Goal: Task Accomplishment & Management: Manage account settings

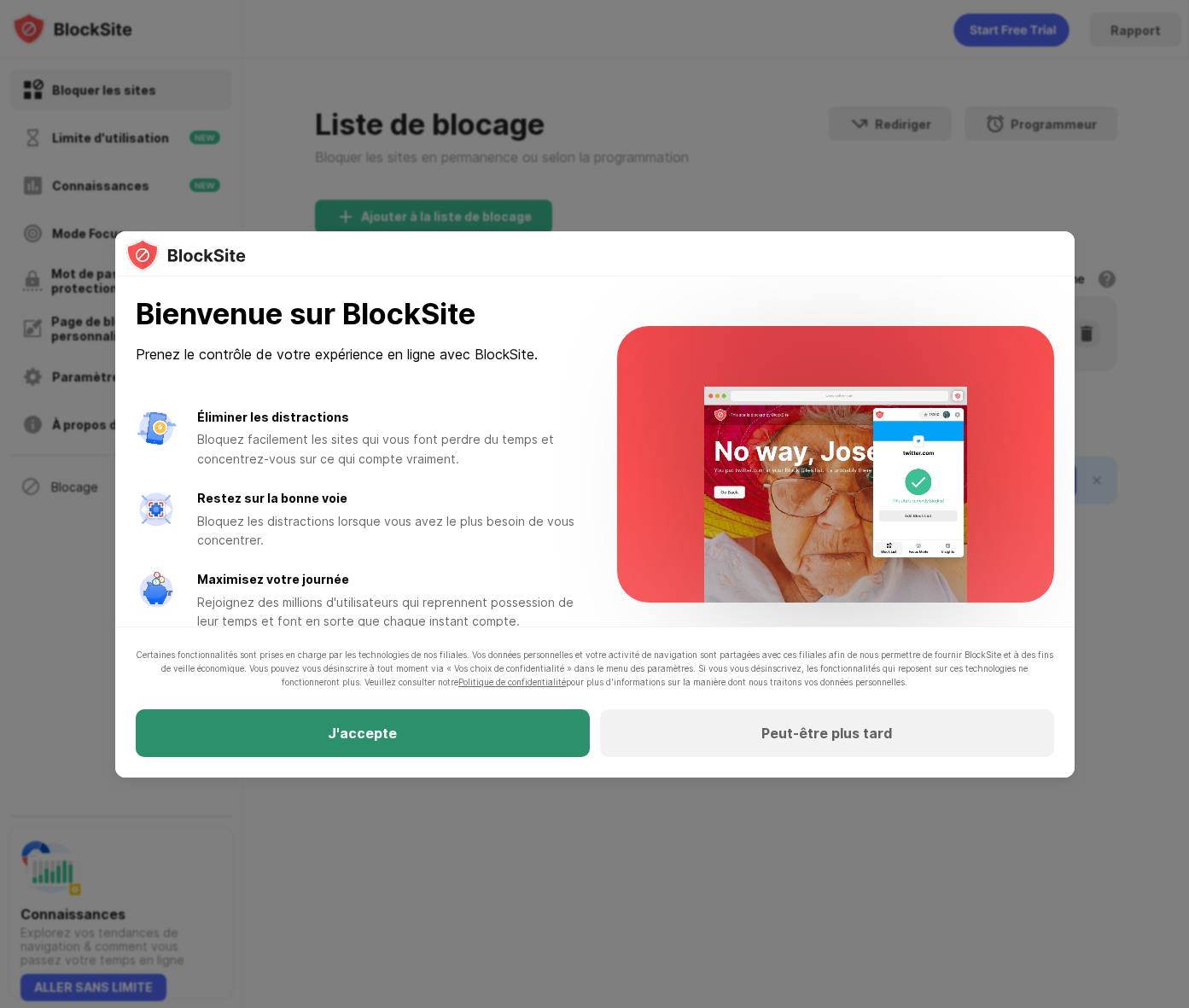
click at [429, 738] on div "J'accepte" at bounding box center [362, 733] width 454 height 48
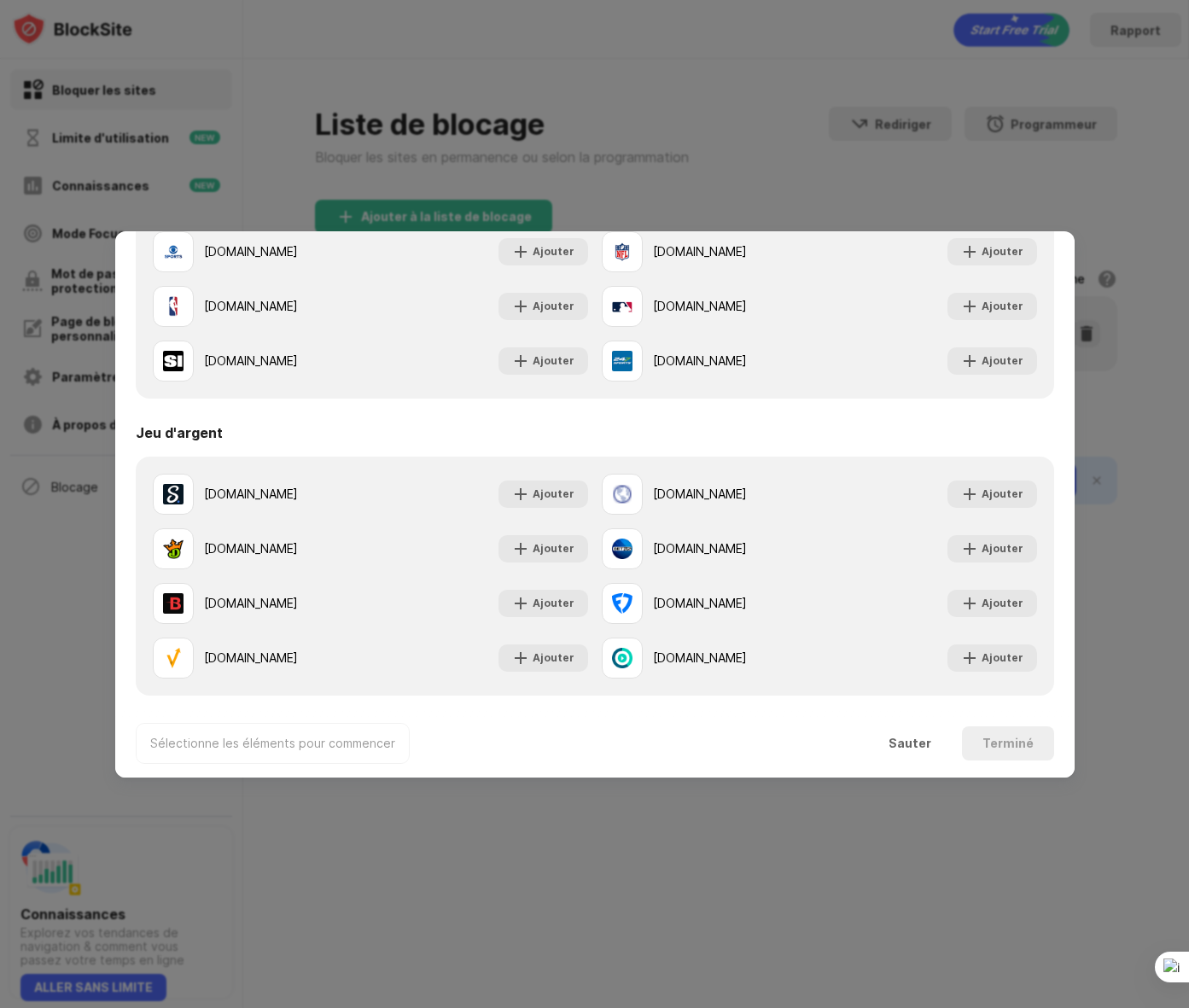
scroll to position [1788, 0]
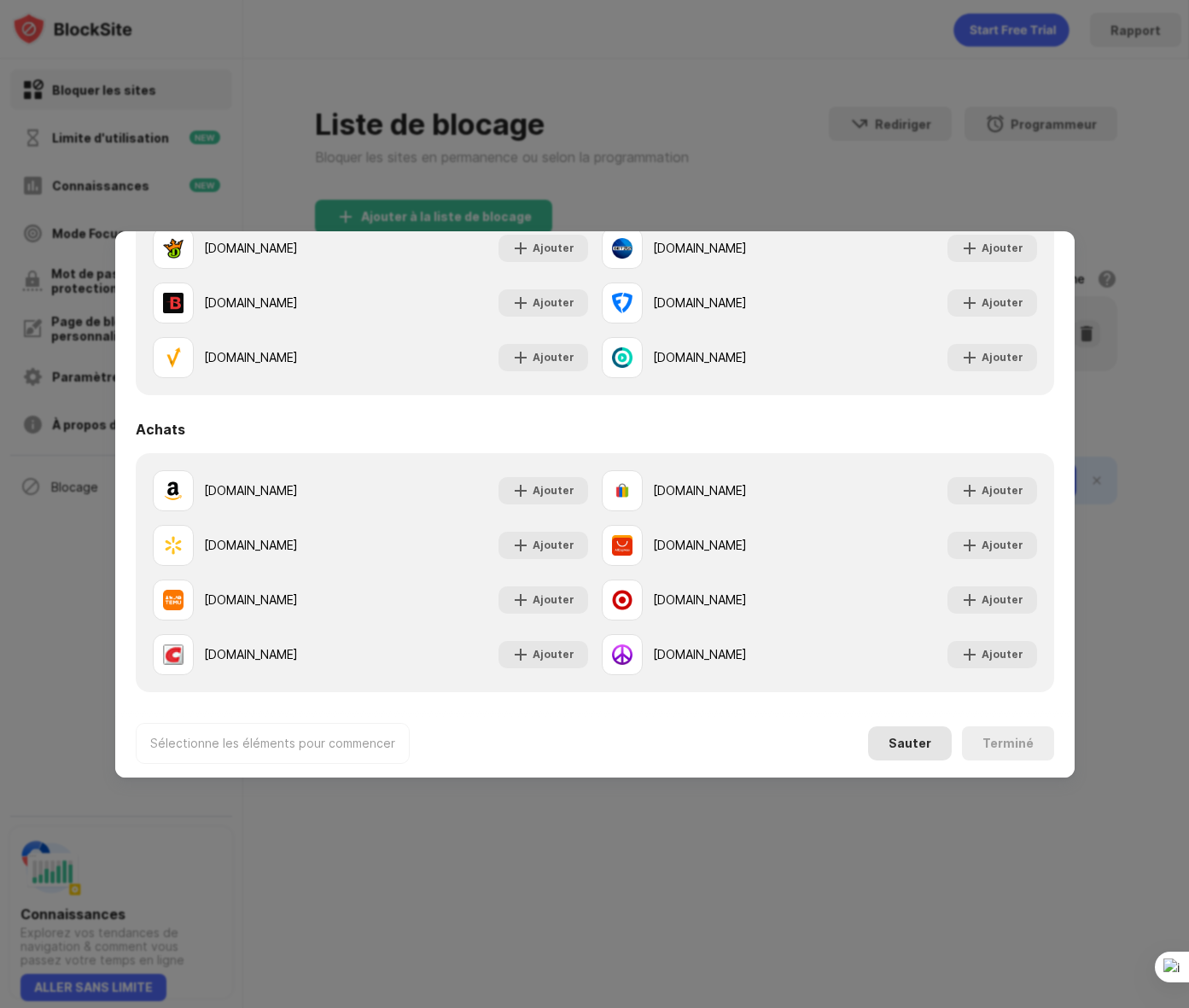
click at [918, 738] on font "Sauter" at bounding box center [909, 743] width 43 height 15
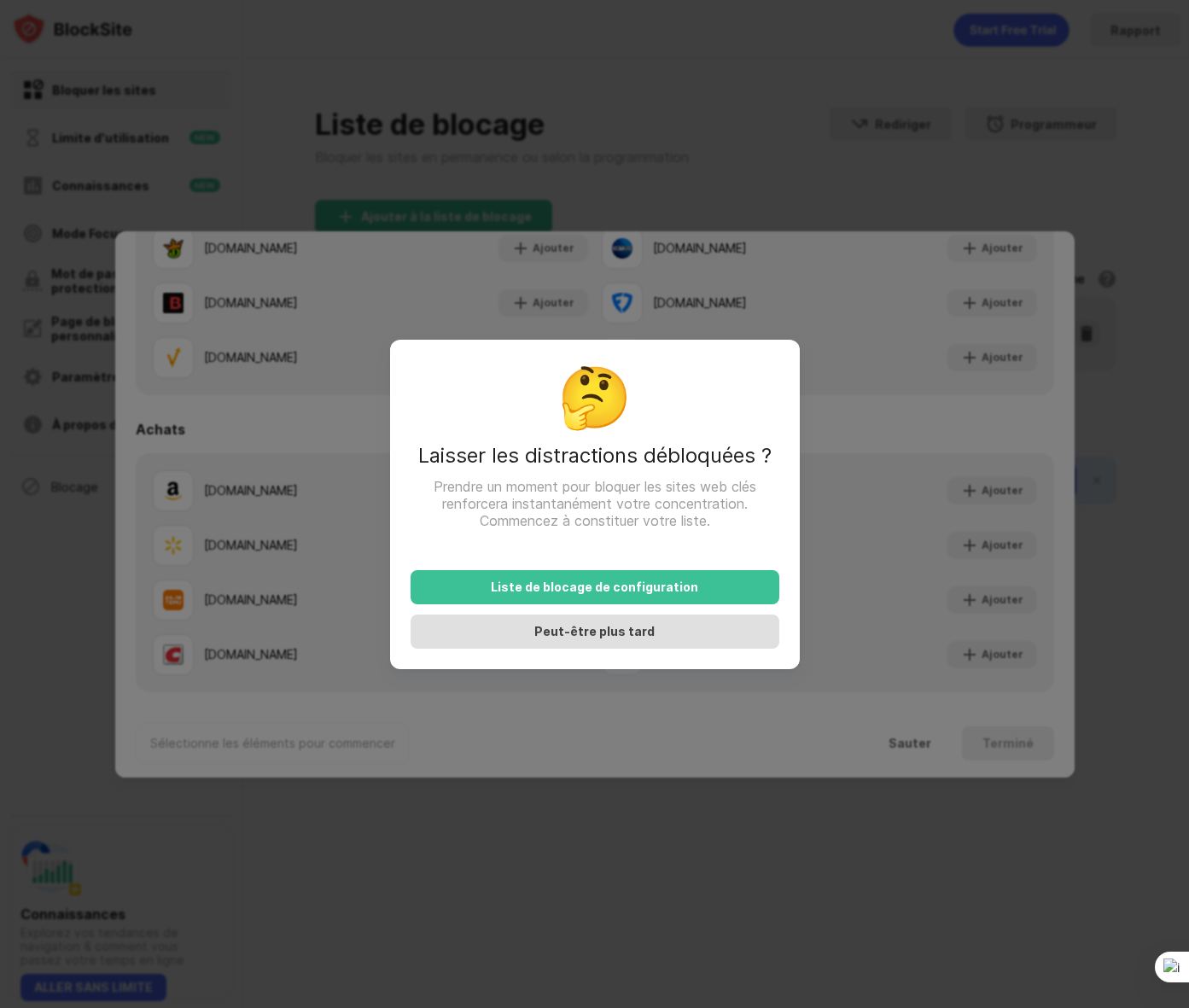
click at [497, 632] on div "Peut-être plus tard" at bounding box center [594, 631] width 368 height 34
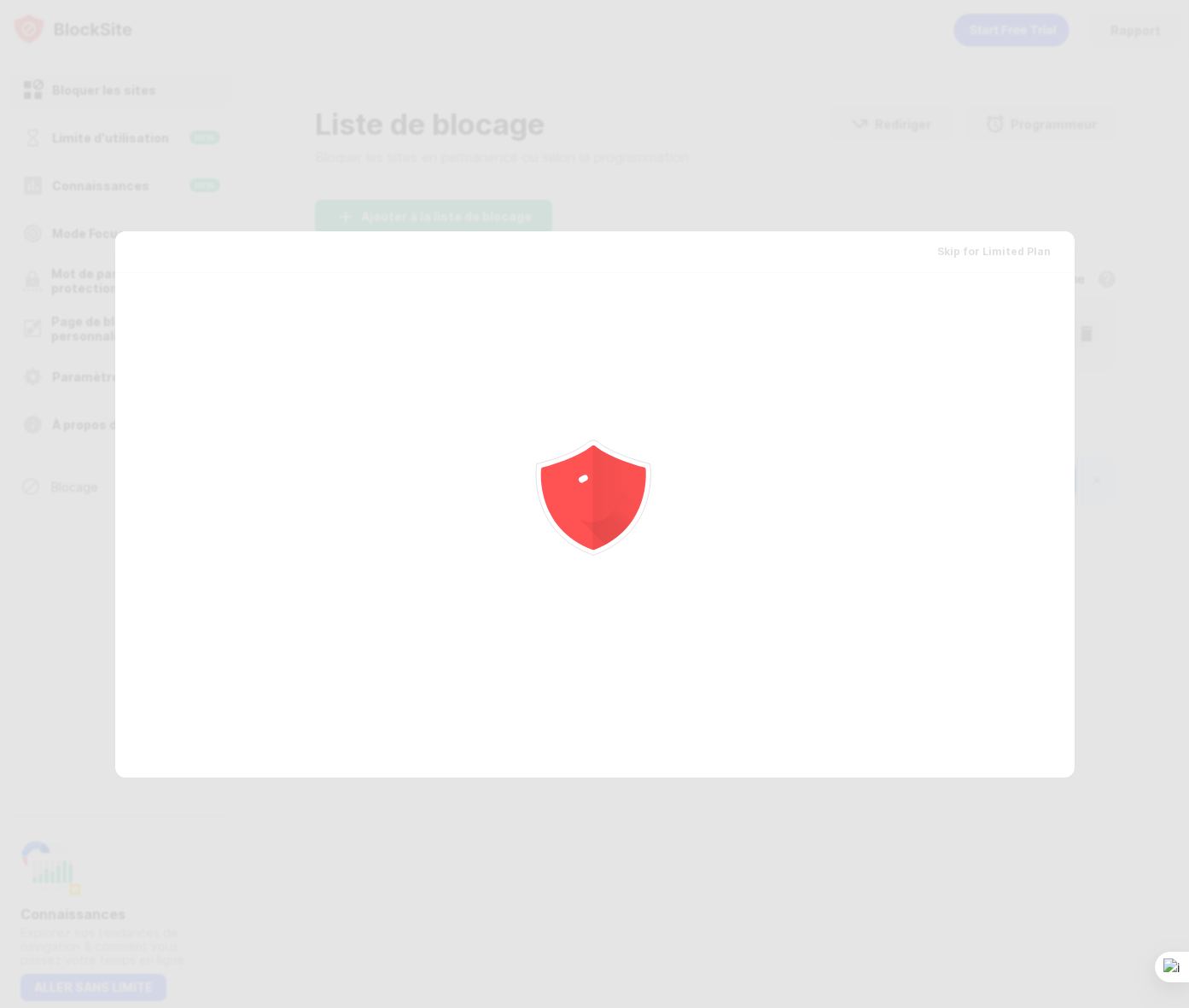
scroll to position [0, 0]
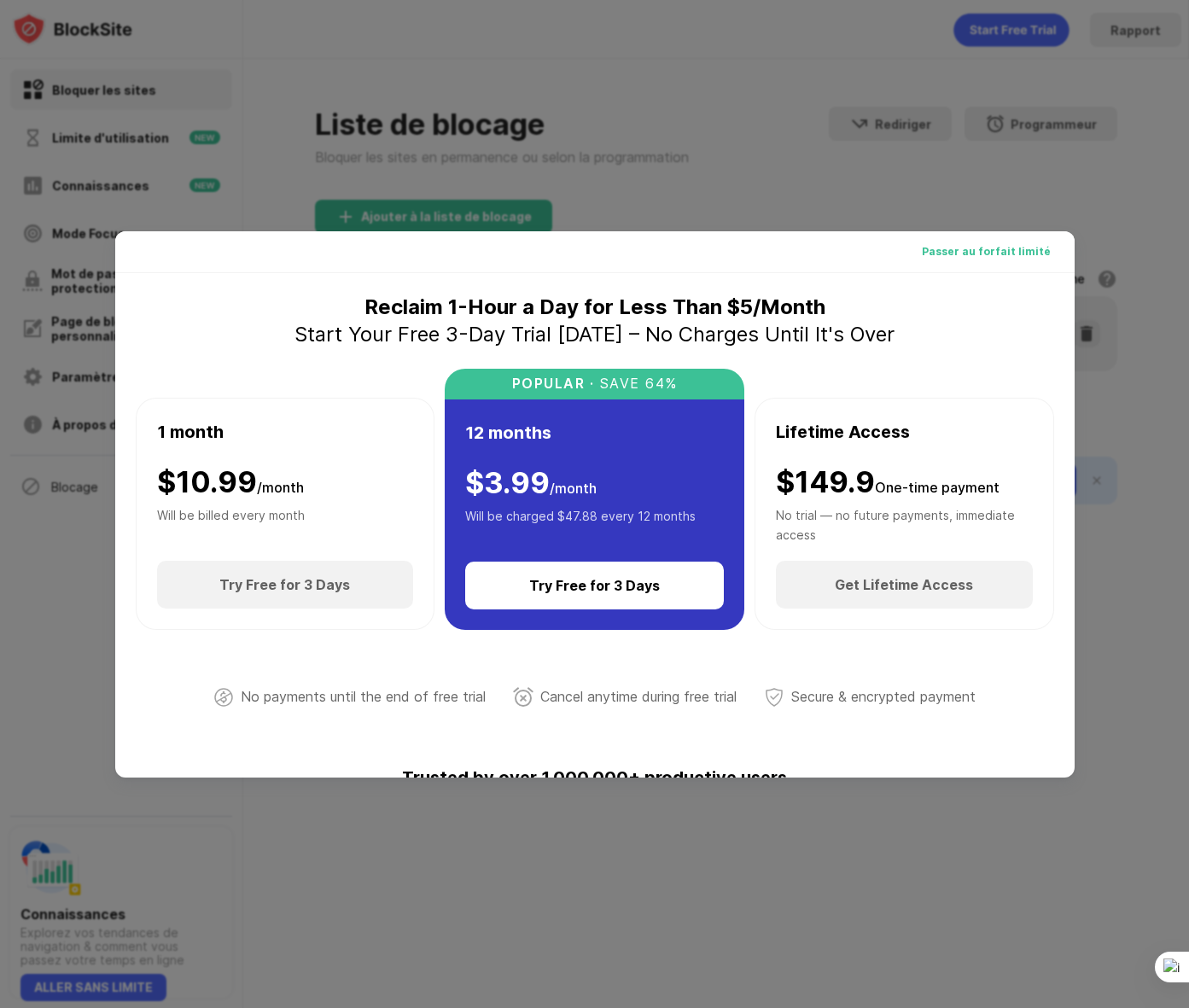
click at [1010, 250] on font "Passer au forfait limité" at bounding box center [985, 251] width 129 height 13
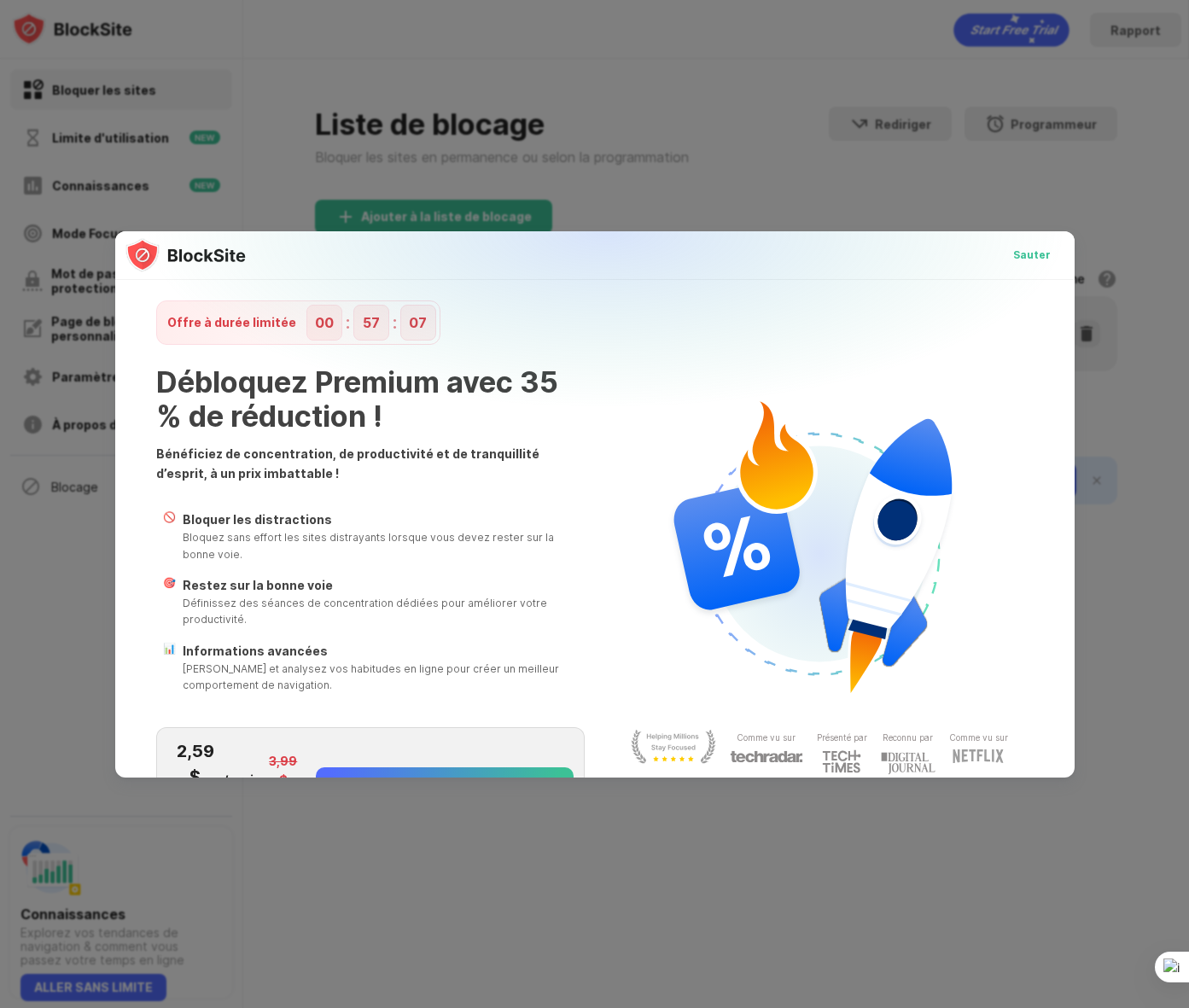
click at [1029, 251] on font "Sauter" at bounding box center [1032, 254] width 38 height 13
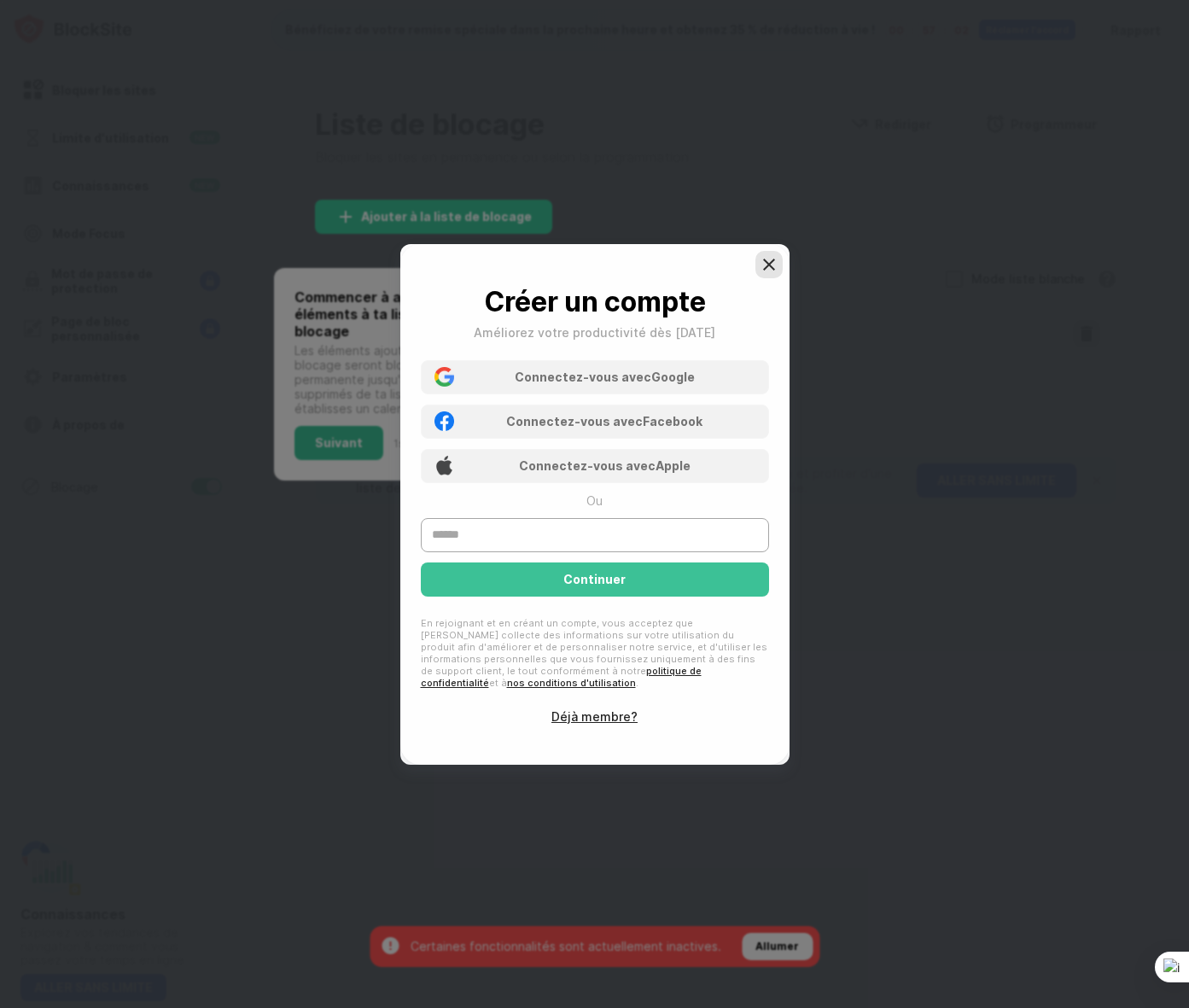
click at [770, 265] on img at bounding box center [769, 263] width 17 height 17
